Goal: Find specific page/section: Find specific page/section

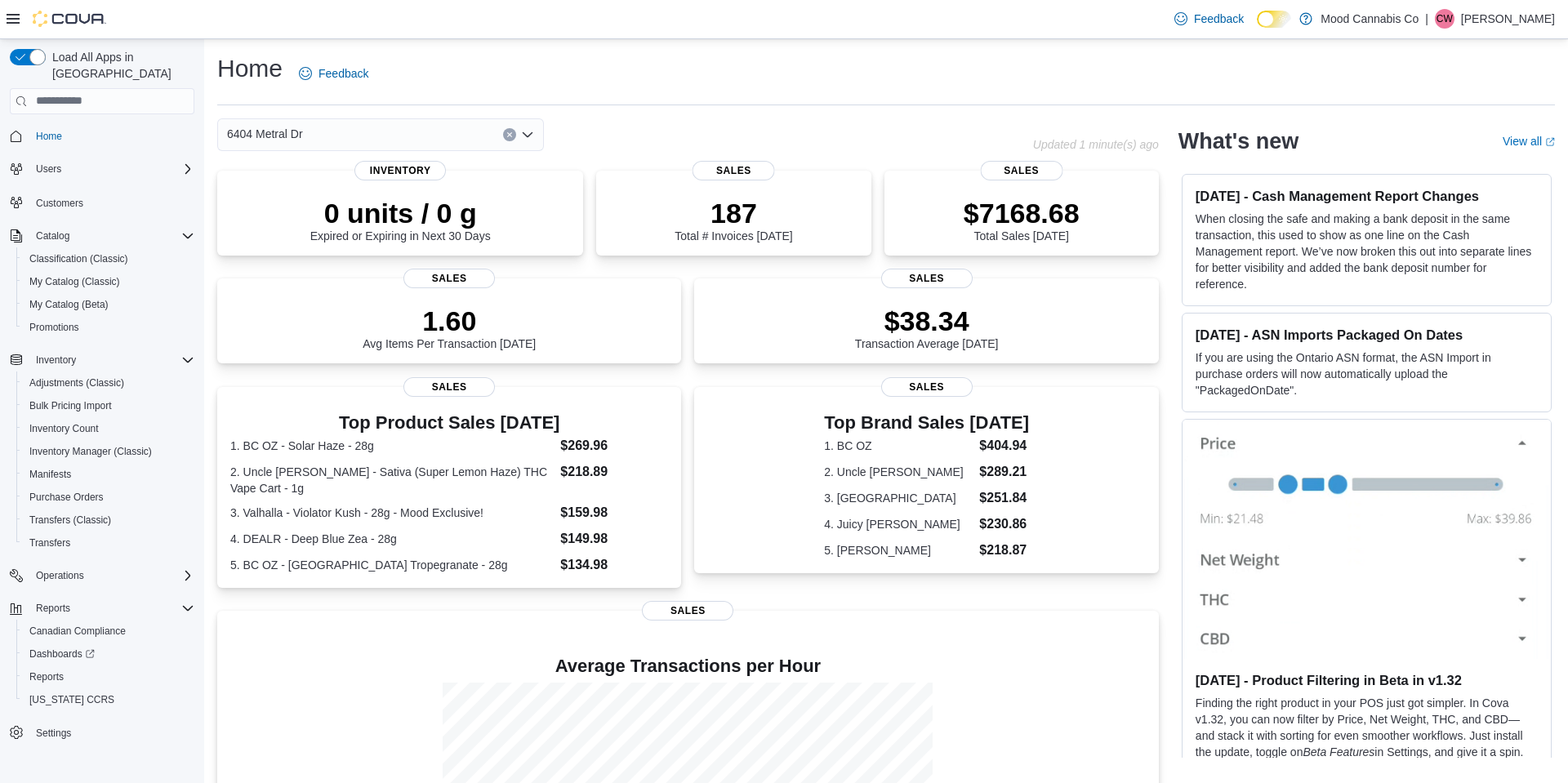
click at [530, 134] on icon "Open list of options" at bounding box center [527, 134] width 10 height 4
click at [333, 182] on span "[STREET_ADDRESS]" at bounding box center [328, 186] width 112 height 16
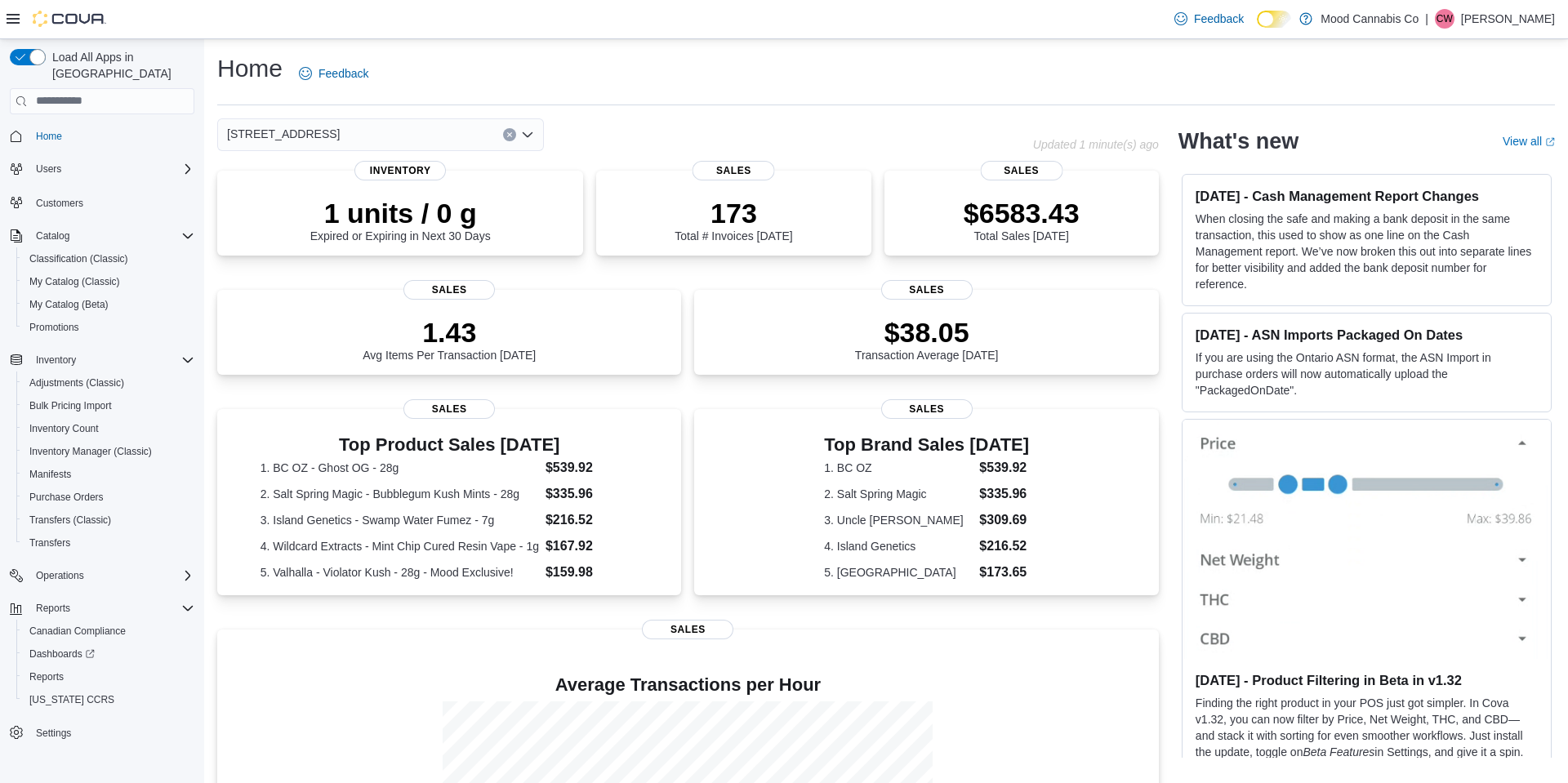
click at [526, 134] on icon "Open list of options" at bounding box center [527, 135] width 13 height 13
click at [306, 165] on span "Mood Cannabis Co" at bounding box center [313, 162] width 98 height 16
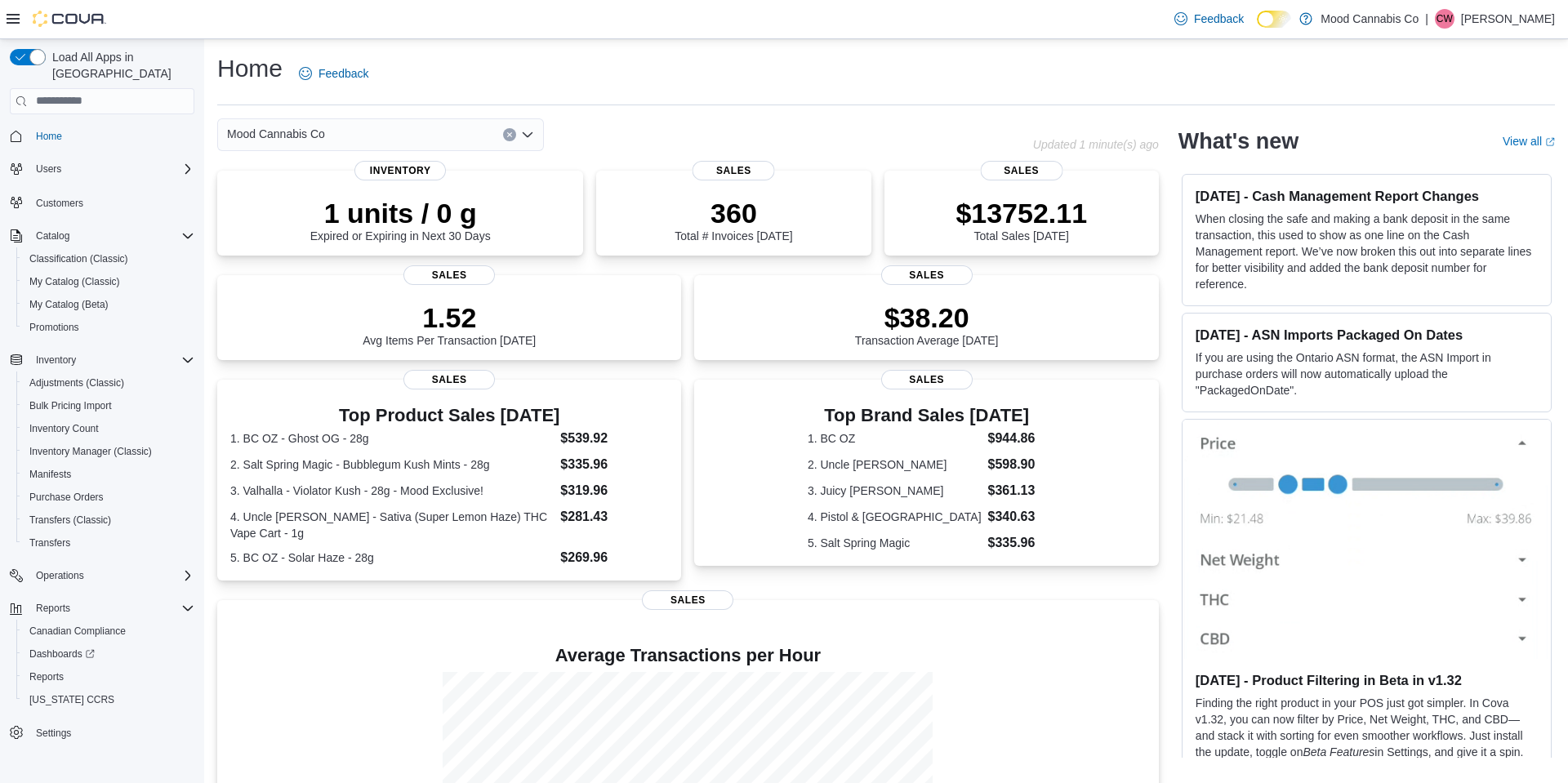
click at [528, 134] on icon "Open list of options" at bounding box center [527, 135] width 13 height 13
